Goal: Navigation & Orientation: Go to known website

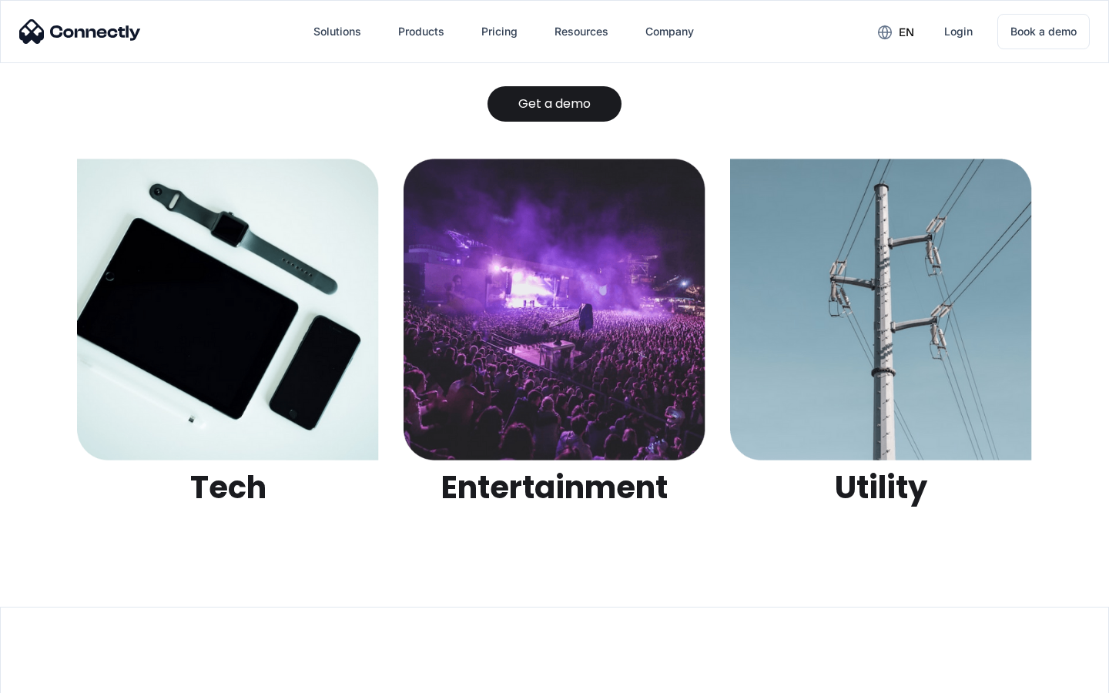
scroll to position [4860, 0]
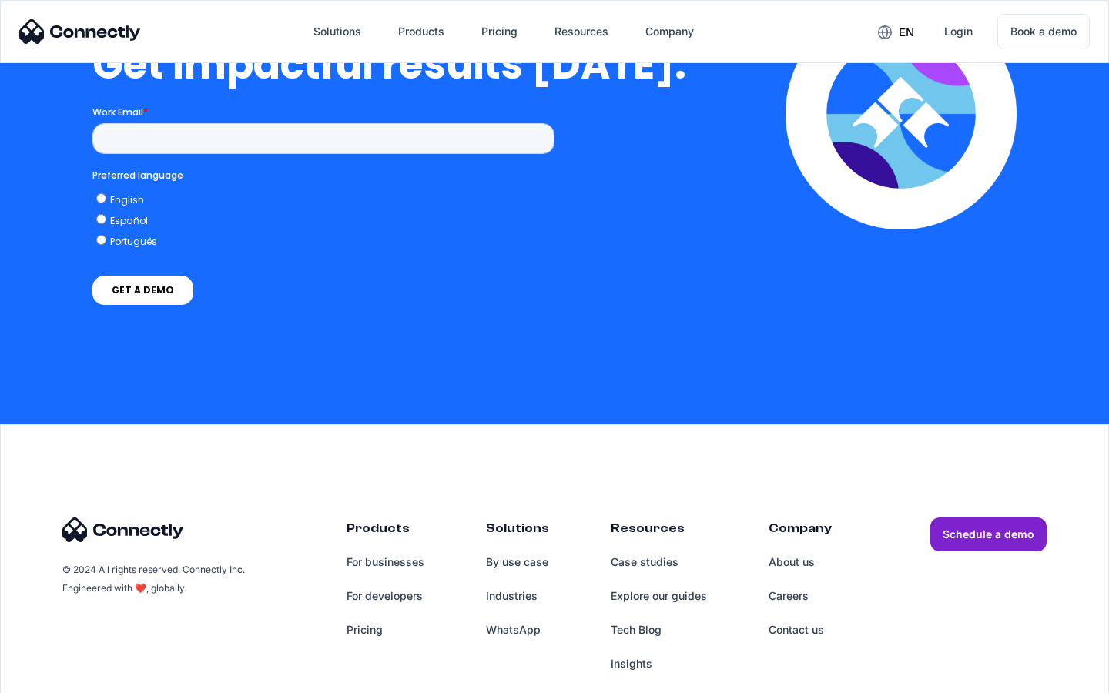
scroll to position [3399, 0]
